Goal: Transaction & Acquisition: Purchase product/service

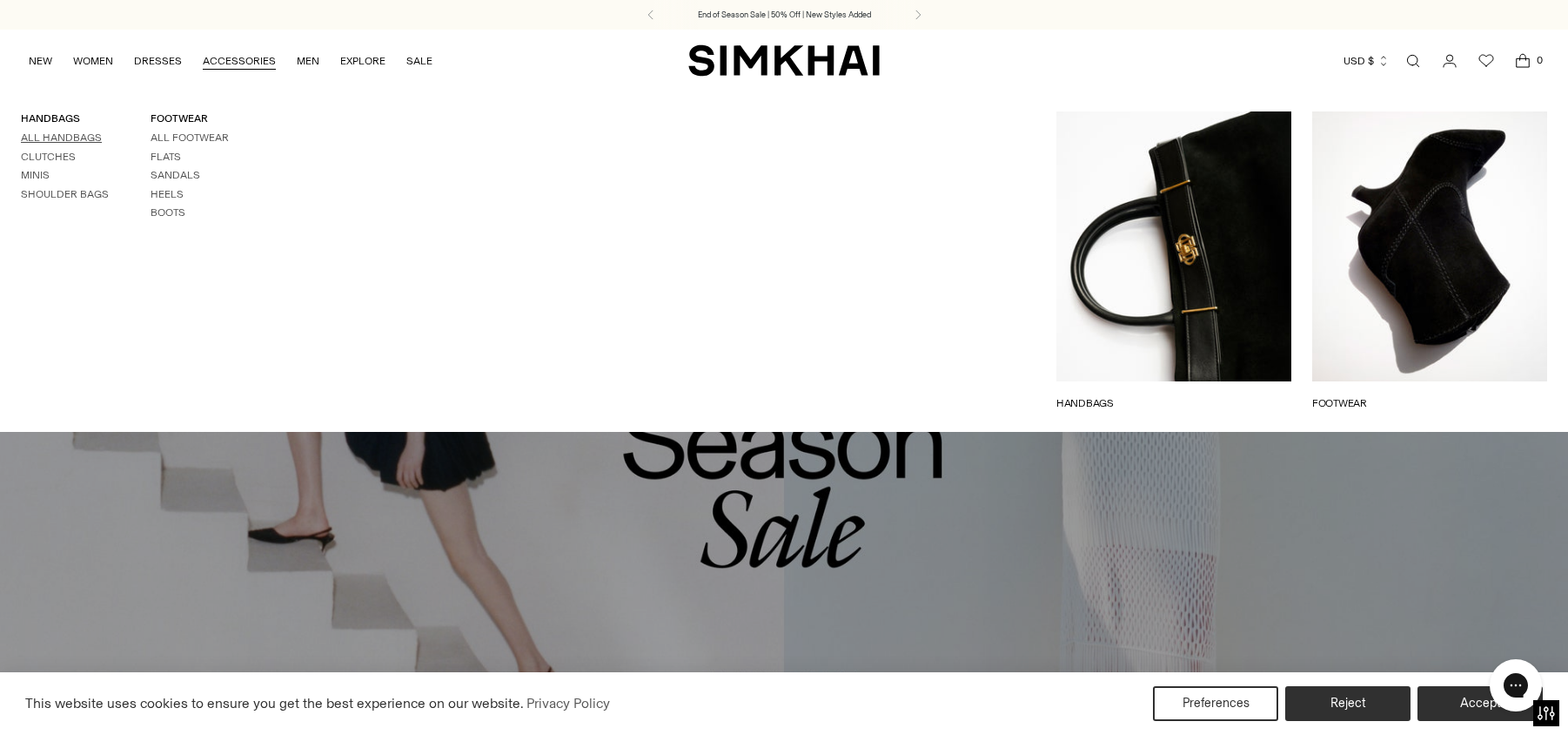
click at [50, 131] on link "All Handbags" at bounding box center [61, 137] width 81 height 13
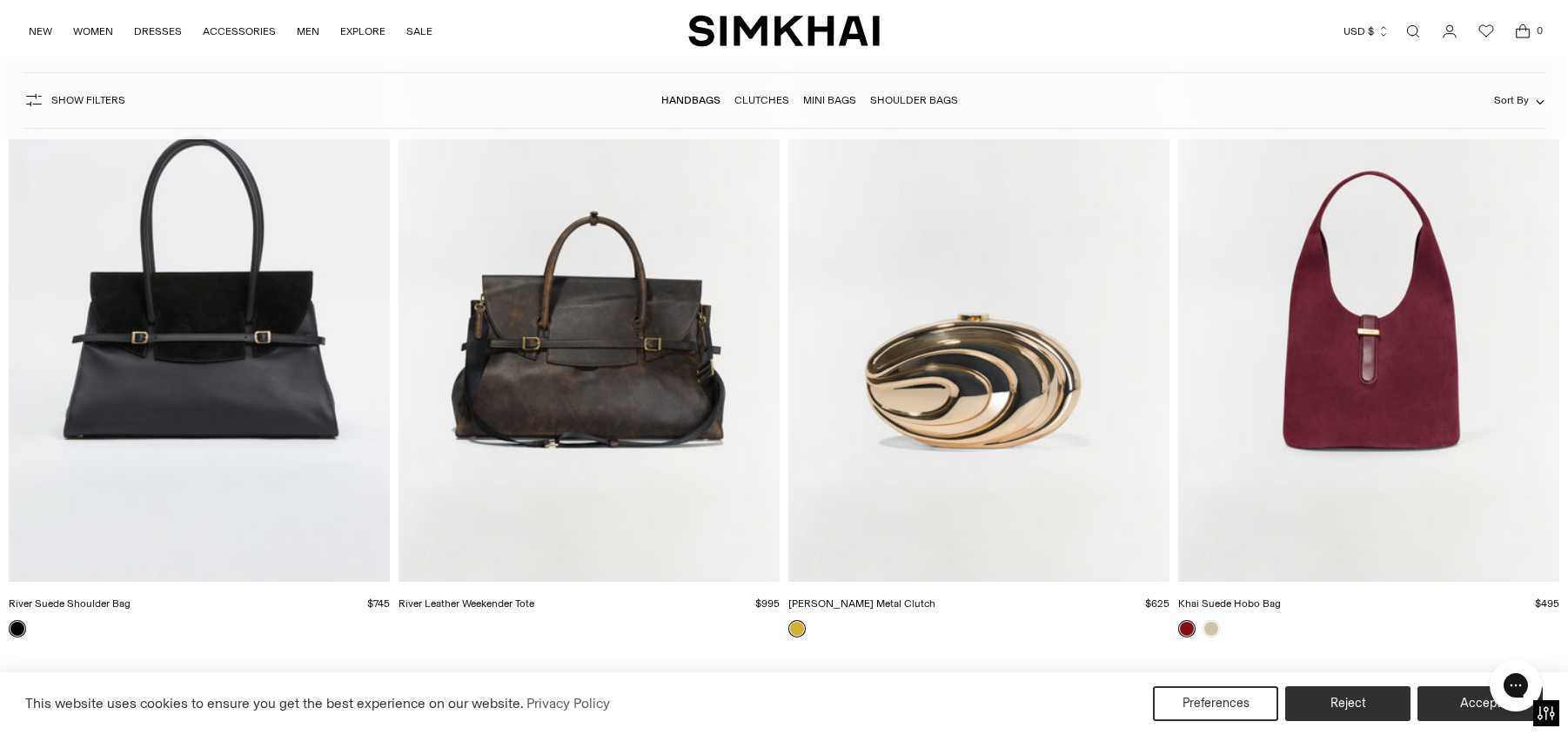
scroll to position [256, 0]
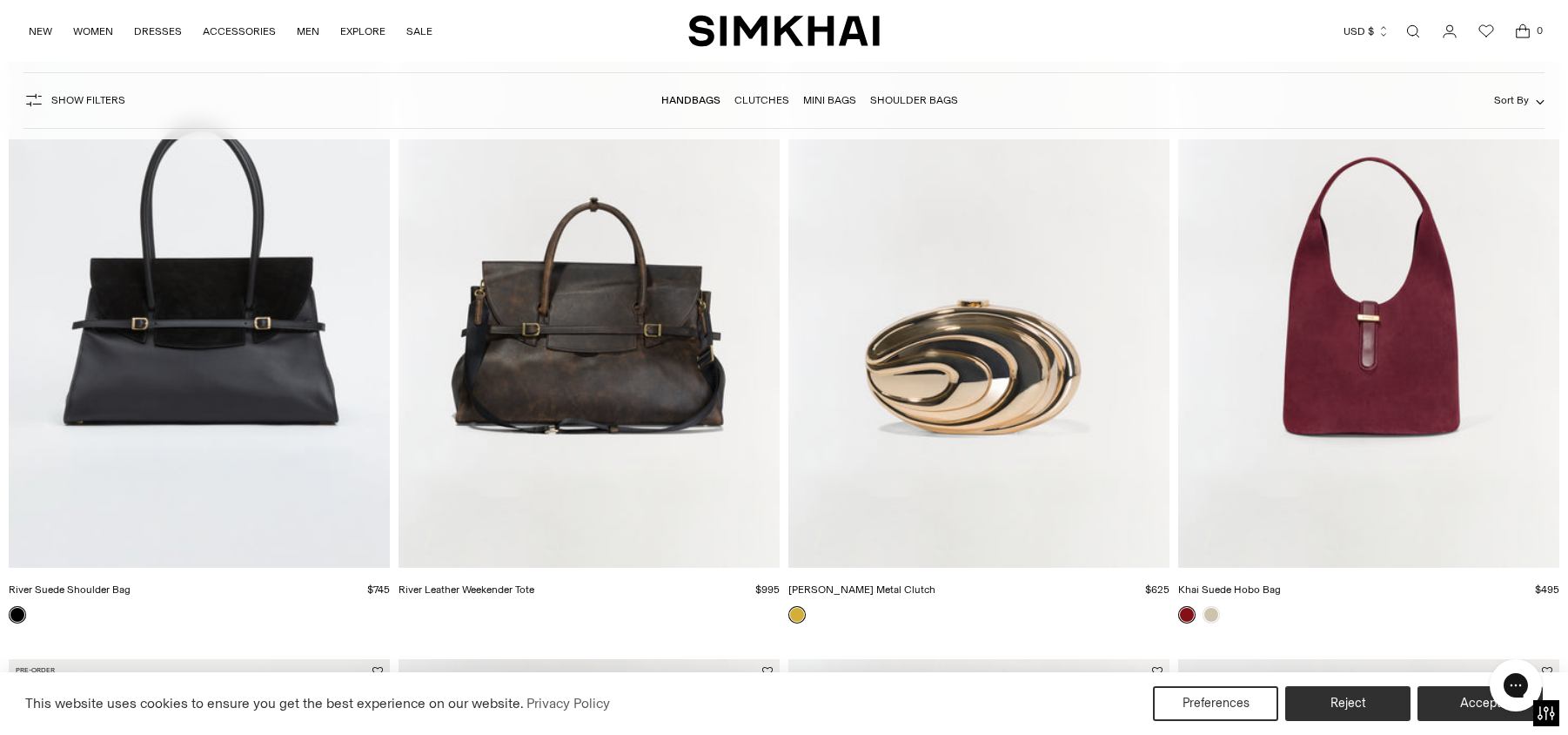
click at [0, 0] on img "River Leather Weekender Tote" at bounding box center [0, 0] width 0 height 0
